Goal: Information Seeking & Learning: Learn about a topic

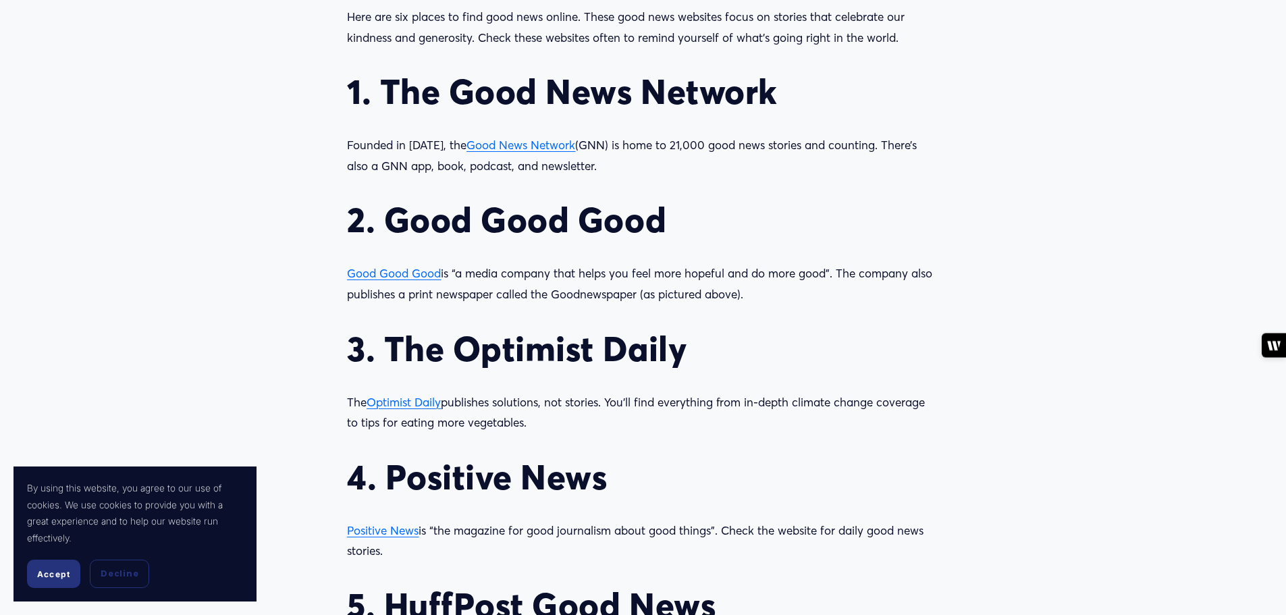
scroll to position [1351, 0]
